Goal: Task Accomplishment & Management: Manage account settings

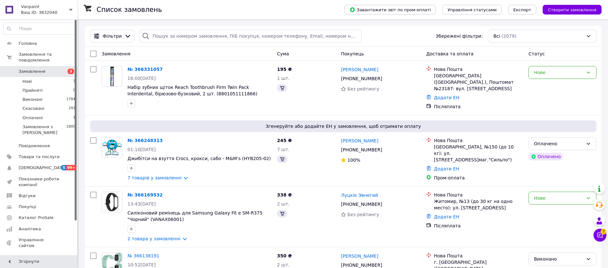
click at [29, 71] on span "Замовлення" at bounding box center [32, 72] width 27 height 6
click at [46, 85] on li "Нові 3" at bounding box center [39, 81] width 79 height 9
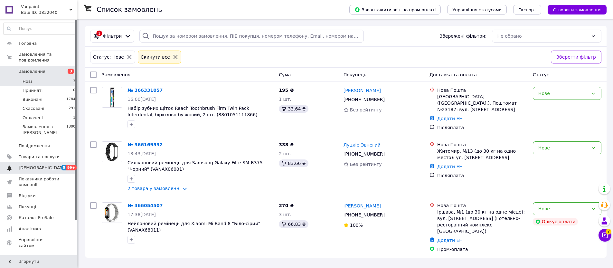
click at [46, 166] on span "[DEMOGRAPHIC_DATA]" at bounding box center [39, 168] width 41 height 6
click at [46, 254] on span "Гаманець компанії" at bounding box center [39, 260] width 41 height 12
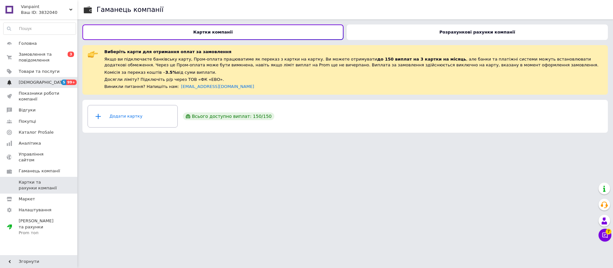
click at [58, 85] on span "[DEMOGRAPHIC_DATA]" at bounding box center [39, 83] width 41 height 6
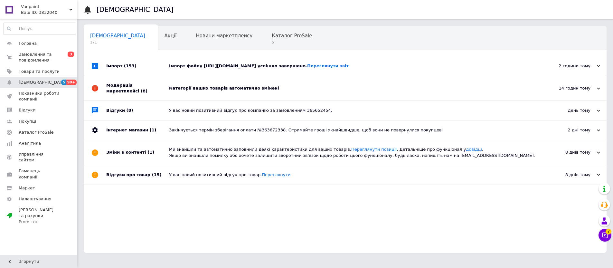
click at [241, 91] on div "Категорії ваших товарів автоматично змінені" at bounding box center [352, 88] width 367 height 6
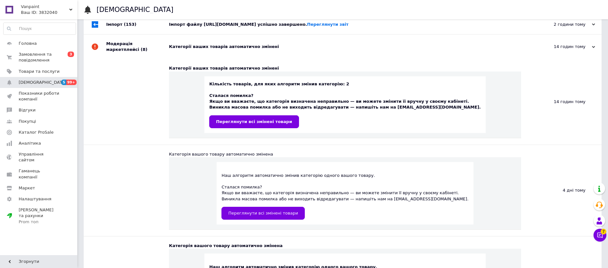
scroll to position [42, 0]
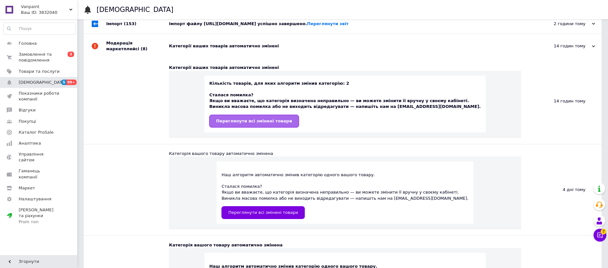
click at [268, 122] on link "Переглянути всі змінені товари" at bounding box center [254, 121] width 90 height 13
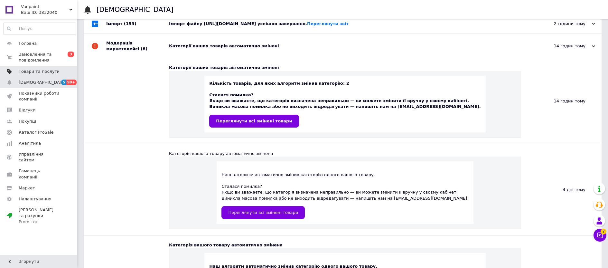
click at [42, 68] on link "Товари та послуги" at bounding box center [39, 71] width 79 height 11
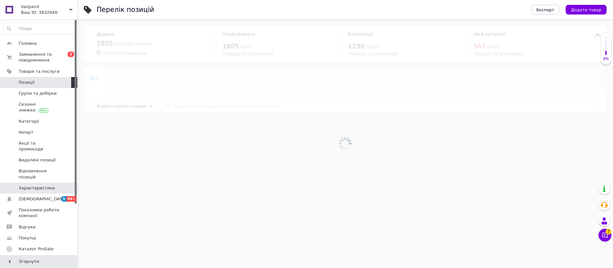
click at [46, 185] on span "Характеристики" at bounding box center [37, 188] width 36 height 6
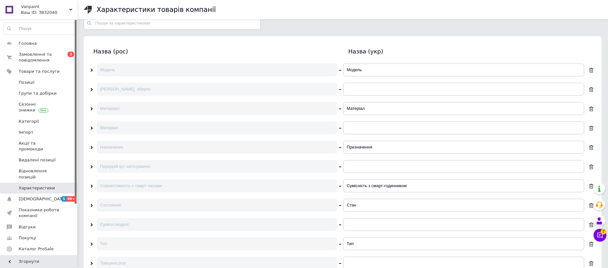
scroll to position [97, 0]
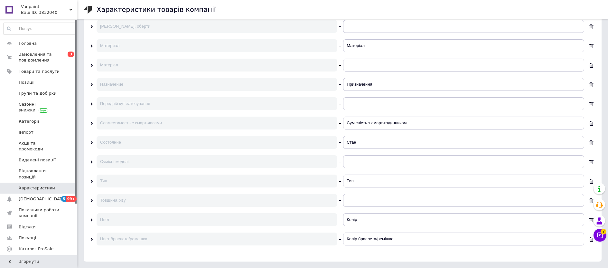
click at [91, 220] on icon at bounding box center [91, 219] width 3 height 3
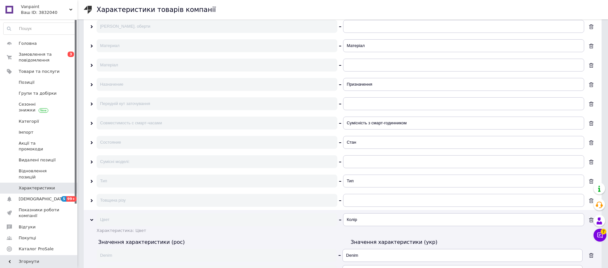
click at [91, 220] on use at bounding box center [91, 220] width 3 height 2
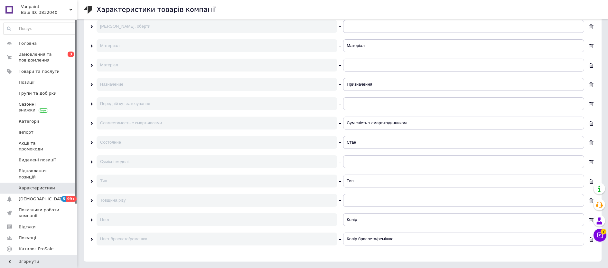
click at [94, 241] on div at bounding box center [93, 239] width 6 height 6
click at [92, 241] on div at bounding box center [91, 239] width 3 height 6
click at [92, 240] on icon at bounding box center [91, 239] width 3 height 3
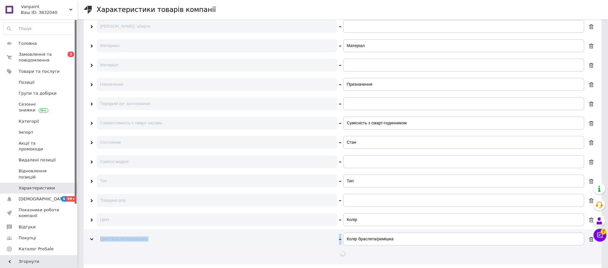
click at [92, 240] on icon at bounding box center [91, 239] width 3 height 3
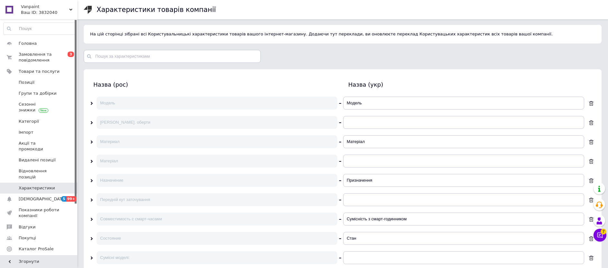
scroll to position [1, 0]
click at [49, 92] on span "Групи та добірки" at bounding box center [38, 93] width 38 height 6
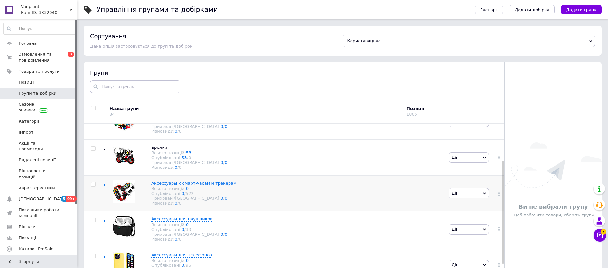
scroll to position [120, 0]
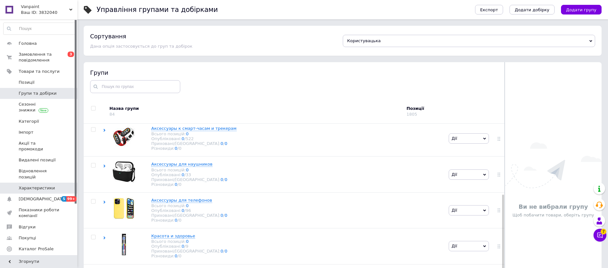
click at [45, 185] on link "Характеристики" at bounding box center [39, 188] width 79 height 11
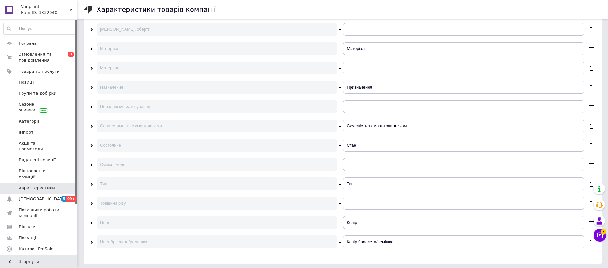
scroll to position [97, 0]
click at [46, 81] on span "Позиції" at bounding box center [39, 83] width 41 height 6
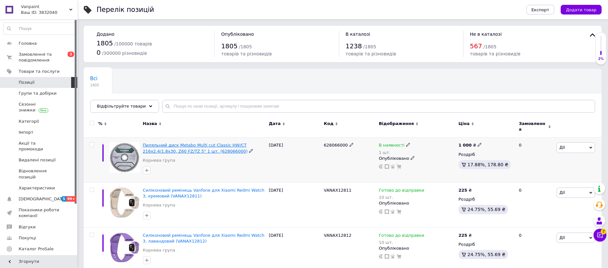
click at [180, 143] on span "Пиляльний диск Metabo Multi cut Classic HW/CT 216х2.4/1.8x30, Z60 FZ/TZ 5° 1 шт…" at bounding box center [195, 148] width 105 height 11
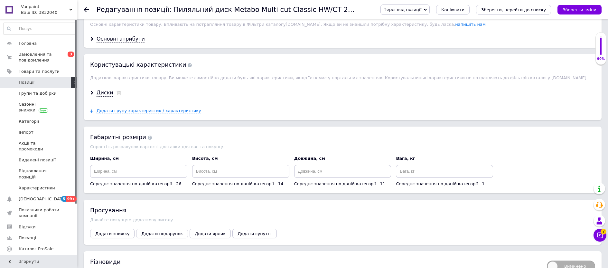
scroll to position [518, 0]
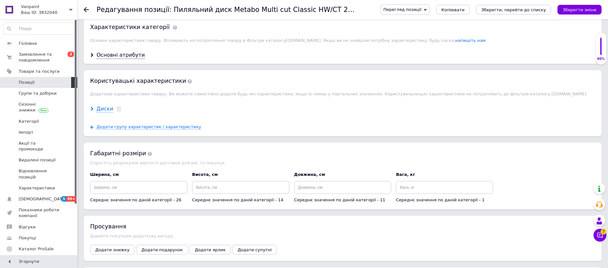
click at [100, 107] on div "Диски" at bounding box center [105, 108] width 17 height 7
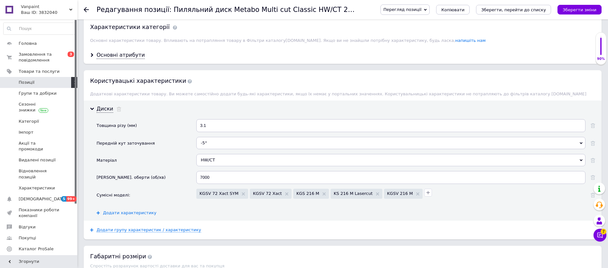
click at [118, 211] on span "Додати характеристику" at bounding box center [129, 212] width 53 height 5
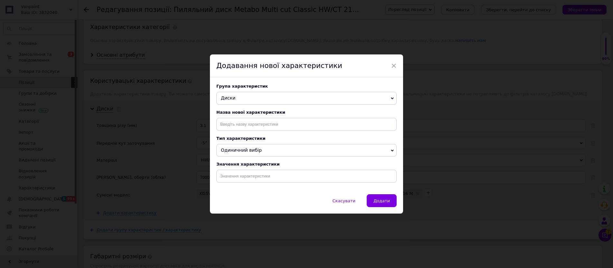
click at [244, 99] on span "Диски" at bounding box center [306, 98] width 180 height 13
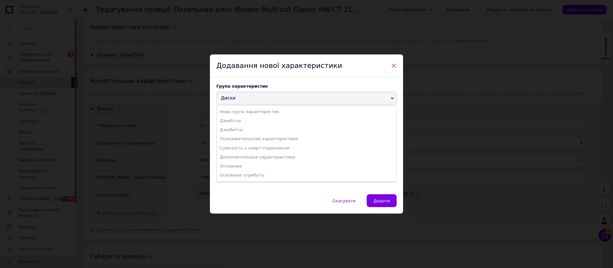
click at [391, 64] on span "×" at bounding box center [394, 65] width 6 height 11
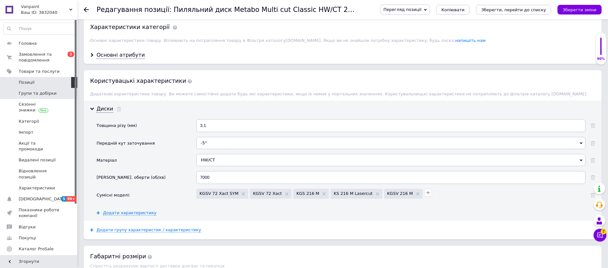
click at [37, 97] on link "Групи та добірки" at bounding box center [39, 93] width 79 height 11
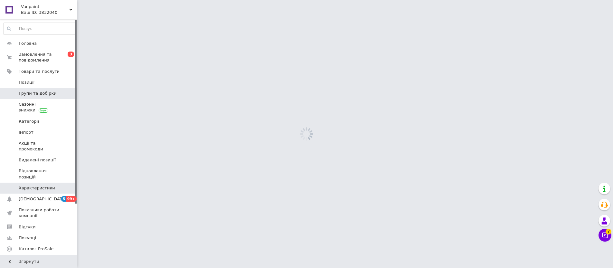
click at [42, 185] on span "Характеристики" at bounding box center [37, 188] width 36 height 6
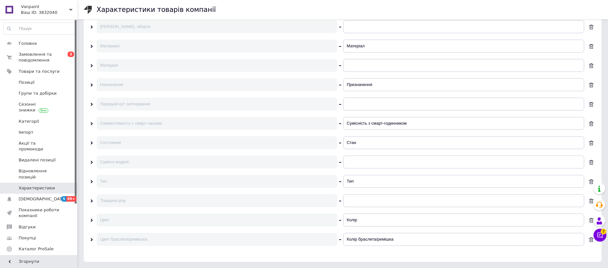
scroll to position [97, 0]
click at [90, 123] on icon at bounding box center [91, 123] width 3 height 3
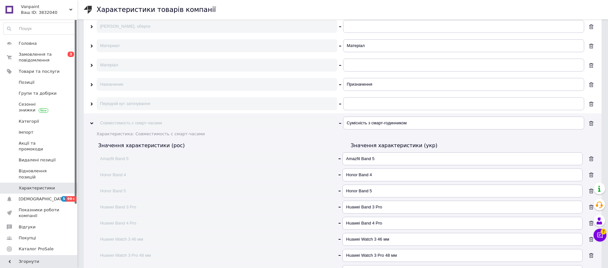
click at [90, 123] on use at bounding box center [91, 123] width 3 height 2
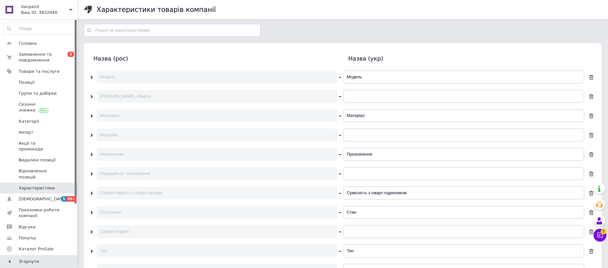
scroll to position [29, 0]
click at [91, 171] on use at bounding box center [92, 171] width 2 height 3
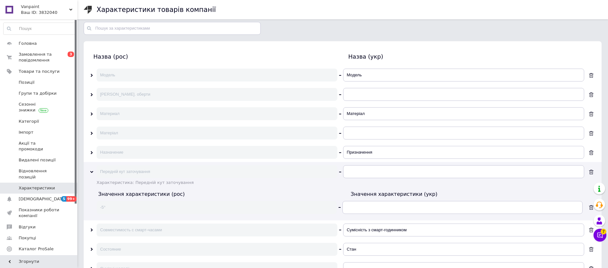
click at [91, 171] on icon at bounding box center [91, 171] width 3 height 3
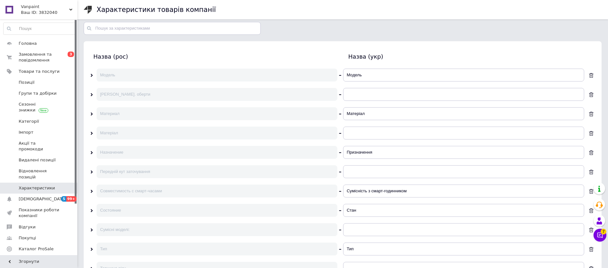
click at [93, 152] on div at bounding box center [93, 152] width 6 height 6
click at [93, 137] on div "Матеріал" at bounding box center [213, 133] width 247 height 13
click at [92, 135] on icon at bounding box center [91, 133] width 3 height 3
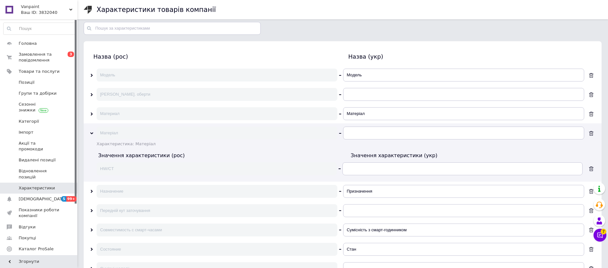
click at [92, 135] on icon at bounding box center [91, 133] width 3 height 3
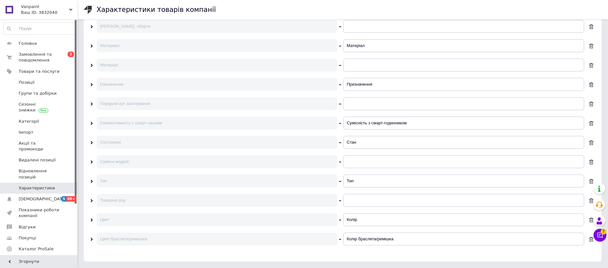
scroll to position [0, 0]
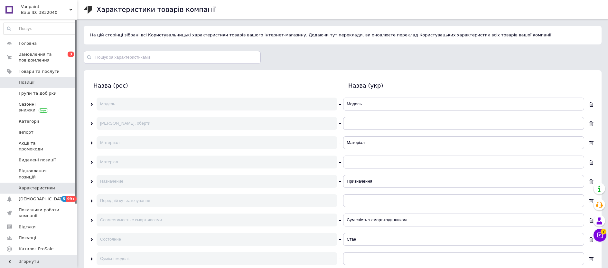
click at [40, 77] on link "Позиції" at bounding box center [39, 82] width 79 height 11
